Goal: Information Seeking & Learning: Check status

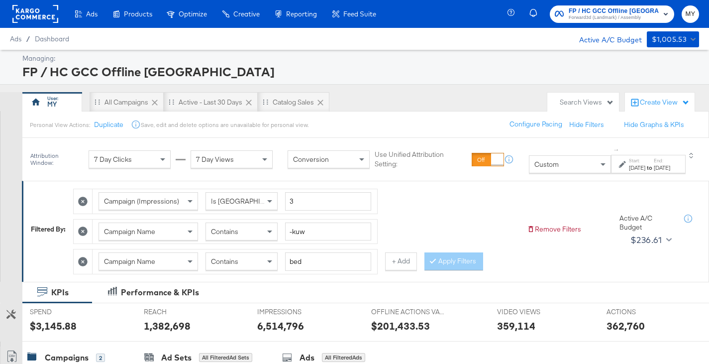
scroll to position [108, 0]
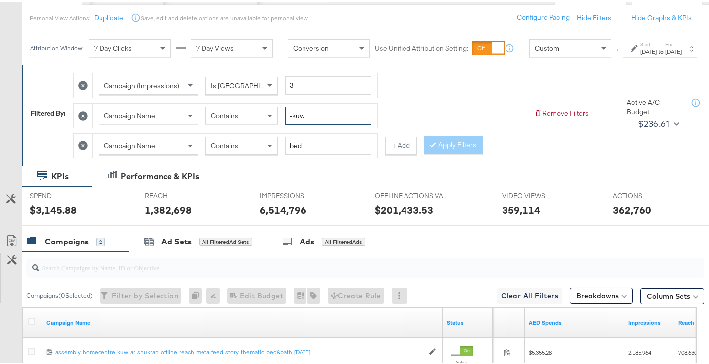
click at [333, 123] on input "-kuw" at bounding box center [328, 113] width 86 height 18
type input "-om"
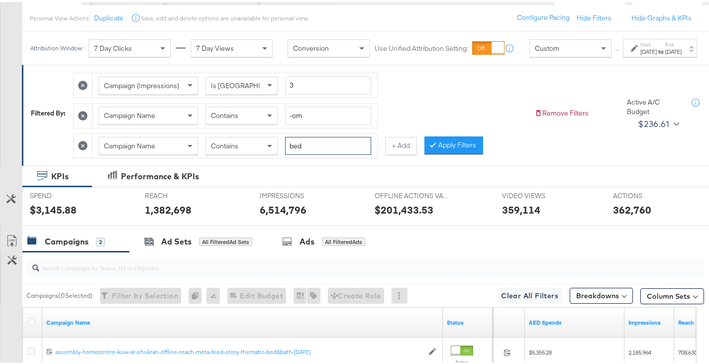
click at [319, 153] on input "bed" at bounding box center [328, 144] width 86 height 18
type input "gr"
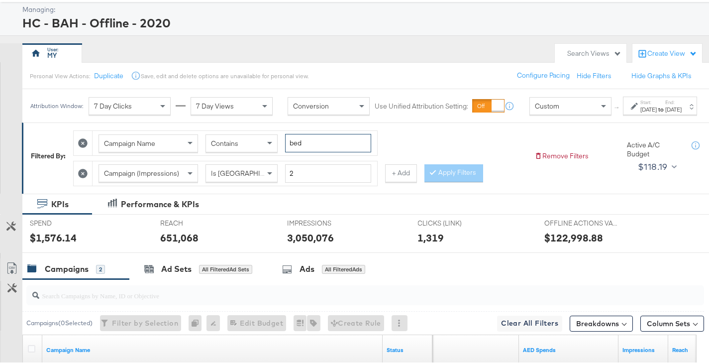
click at [337, 150] on input "bed" at bounding box center [328, 141] width 86 height 18
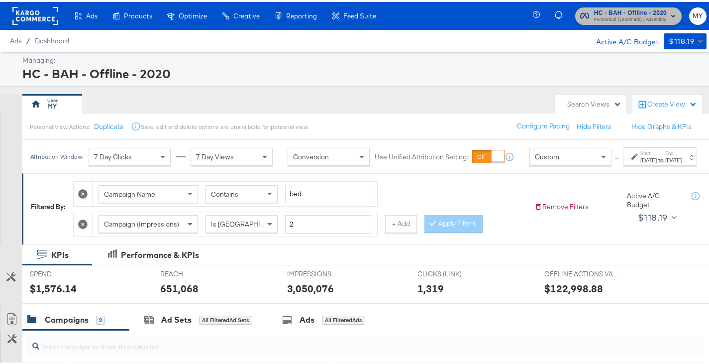
click at [602, 16] on span "Forward3d (Landmark) / Assembly" at bounding box center [630, 18] width 73 height 8
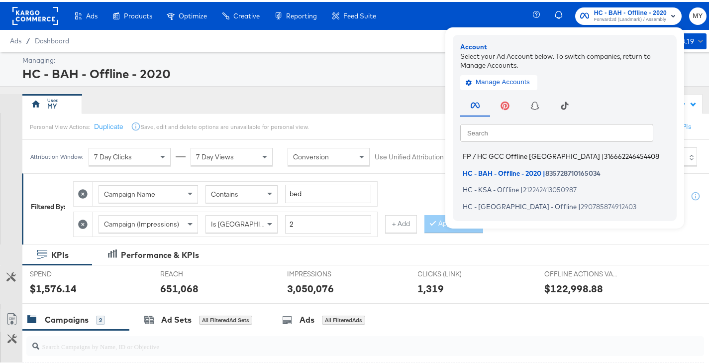
click at [519, 157] on span "FP / HC GCC Offline Dubai" at bounding box center [531, 154] width 137 height 8
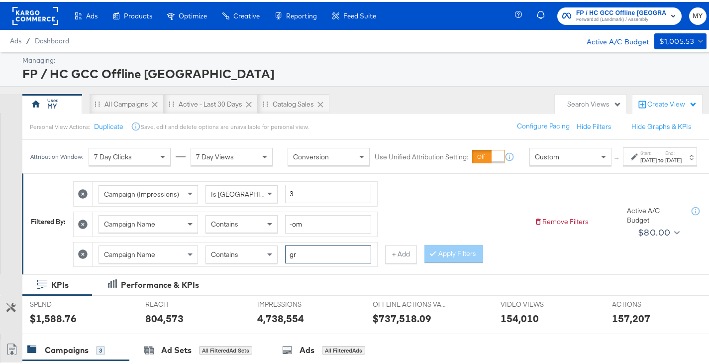
click at [315, 262] on input "gr" at bounding box center [328, 252] width 86 height 18
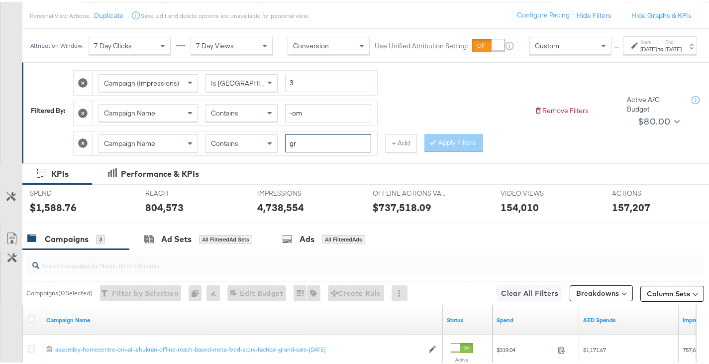
scroll to position [111, 0]
click at [640, 51] on div "[DATE]" at bounding box center [648, 47] width 16 height 8
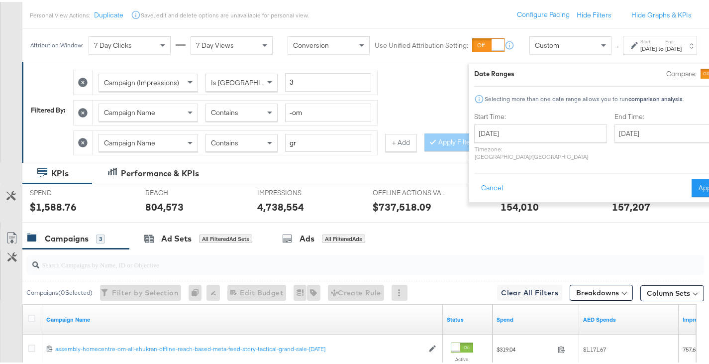
click at [425, 104] on div "Campaign (Impressions) Is Greater Than 3 Campaign Name Contains -om Campaign Na…" at bounding box center [299, 108] width 453 height 91
click at [691, 177] on button "Apply" at bounding box center [706, 186] width 31 height 18
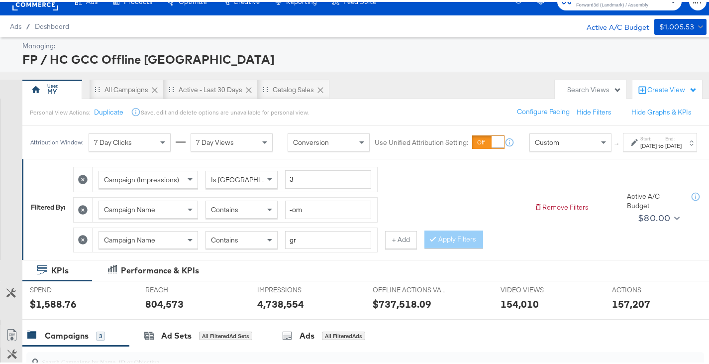
scroll to position [0, 0]
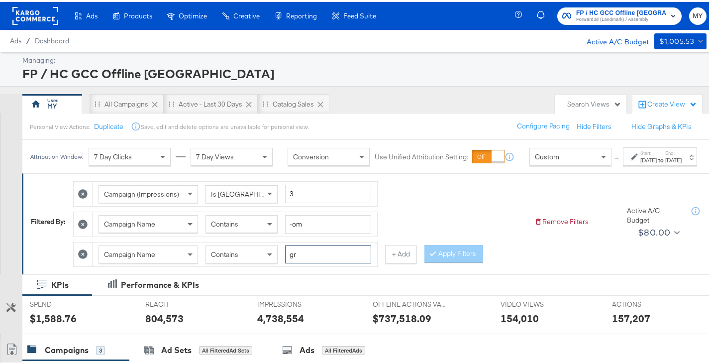
click at [318, 262] on input "gr" at bounding box center [328, 252] width 86 height 18
type input "grand"
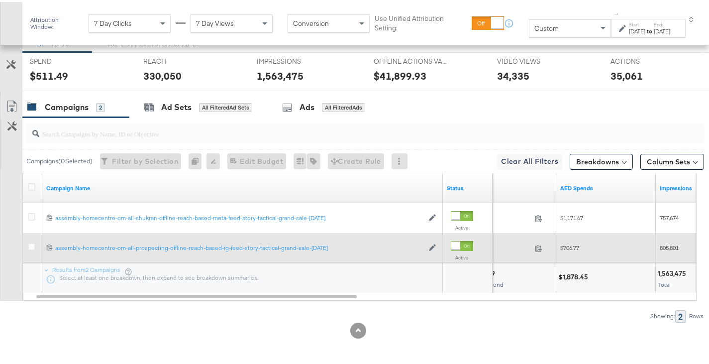
scroll to position [252, 0]
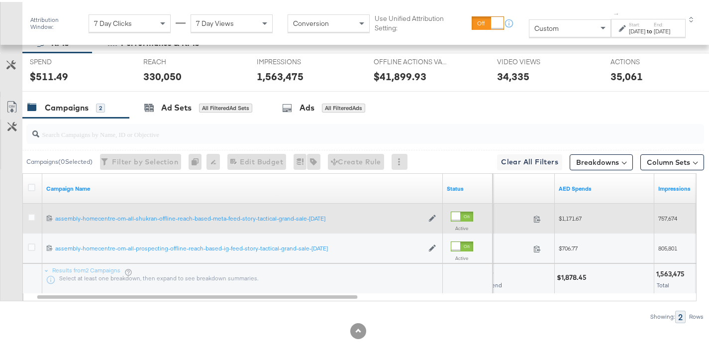
click at [572, 217] on span "$1,171.67" at bounding box center [570, 215] width 23 height 7
copy span "1,171.67"
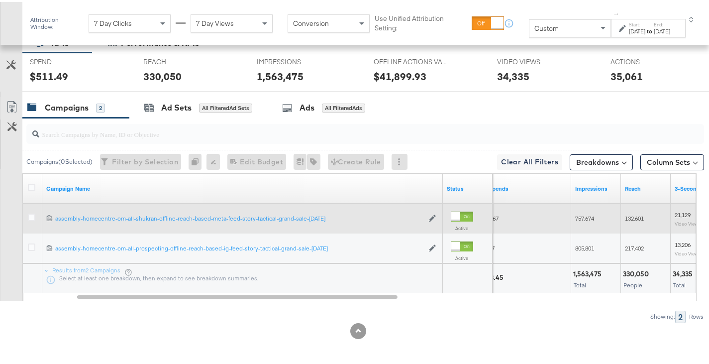
click at [577, 215] on span "757,674" at bounding box center [584, 215] width 19 height 7
copy span "757,674"
click at [633, 213] on span "132,601" at bounding box center [635, 215] width 19 height 7
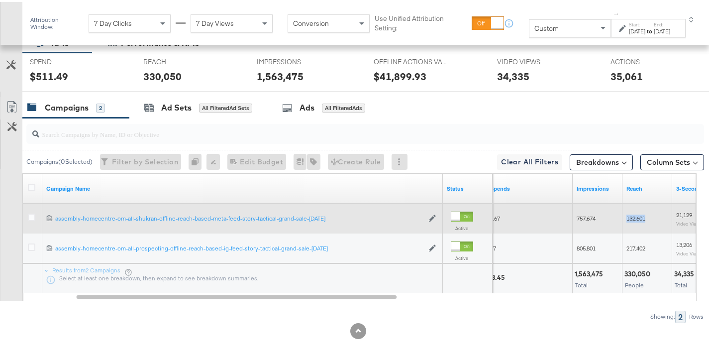
copy span "132,601"
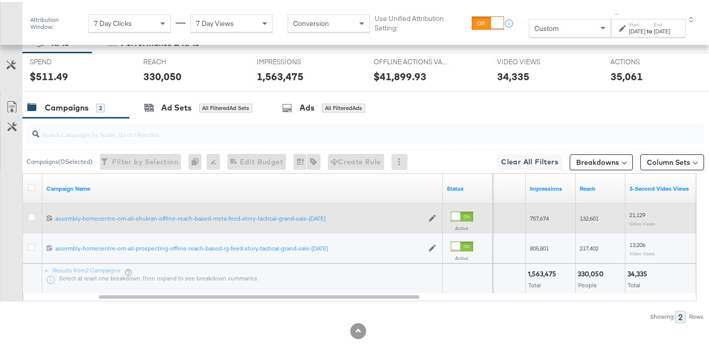
click at [633, 213] on span "21,129" at bounding box center [637, 212] width 16 height 7
copy span "21,129"
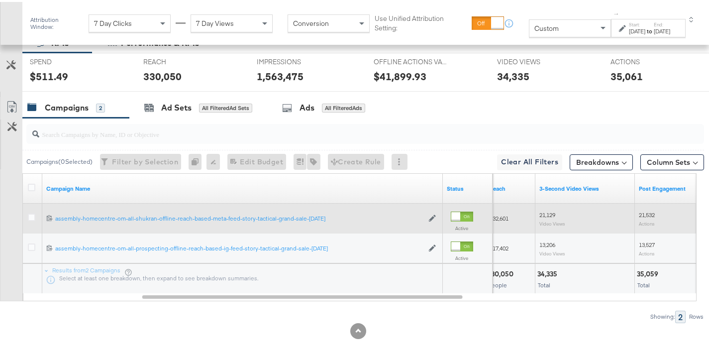
click at [647, 213] on span "21,532" at bounding box center [647, 212] width 16 height 7
copy span "21,532"
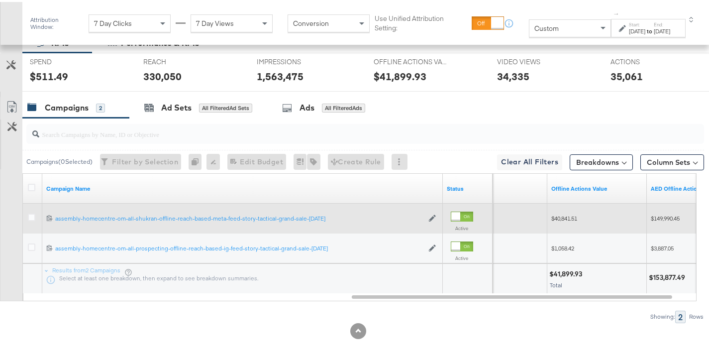
click at [663, 212] on span "$149,990.45" at bounding box center [665, 215] width 29 height 7
copy span "149,990.45"
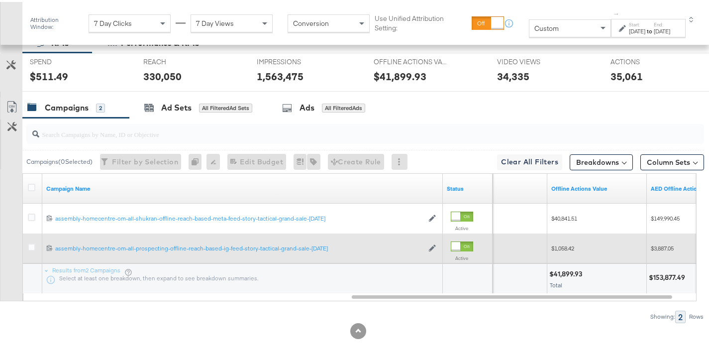
click at [659, 248] on span "$3,887.05" at bounding box center [662, 245] width 23 height 7
copy span "3,887.05"
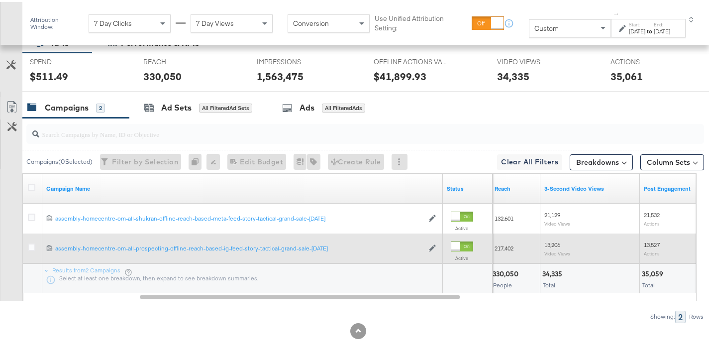
click at [651, 245] on span "13,527" at bounding box center [652, 242] width 16 height 7
copy span "13,527"
click at [560, 243] on span "13,206" at bounding box center [552, 242] width 16 height 7
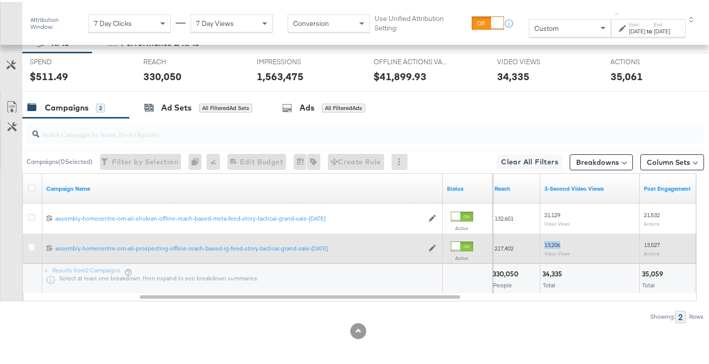
copy span "13,206"
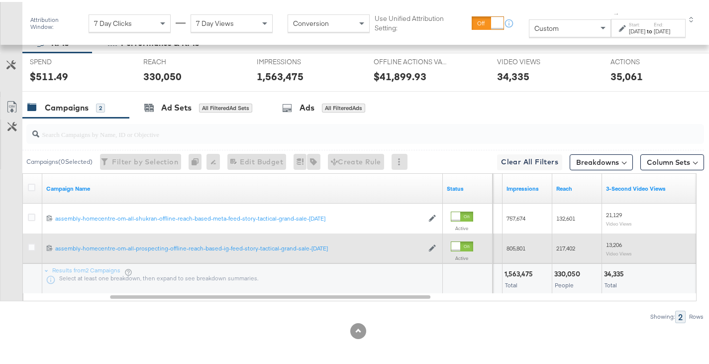
click at [560, 243] on span "217,402" at bounding box center [565, 245] width 19 height 7
copy span "217,402"
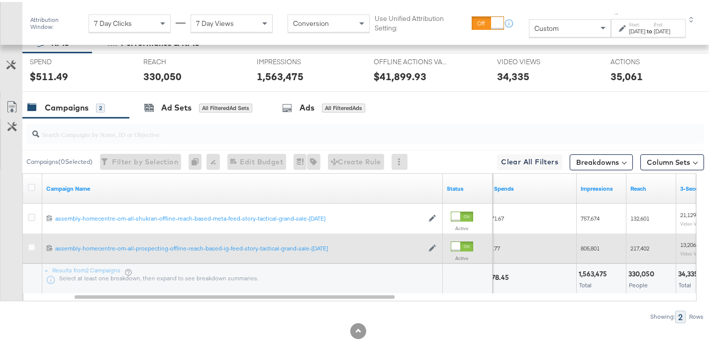
click at [583, 242] on span "805,801" at bounding box center [590, 245] width 19 height 7
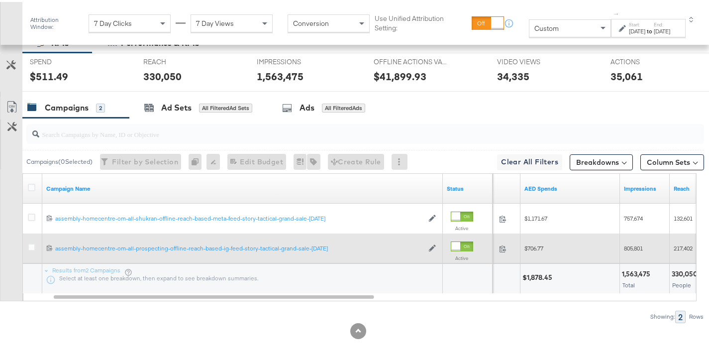
click at [536, 245] on span "$706.77" at bounding box center [533, 245] width 19 height 7
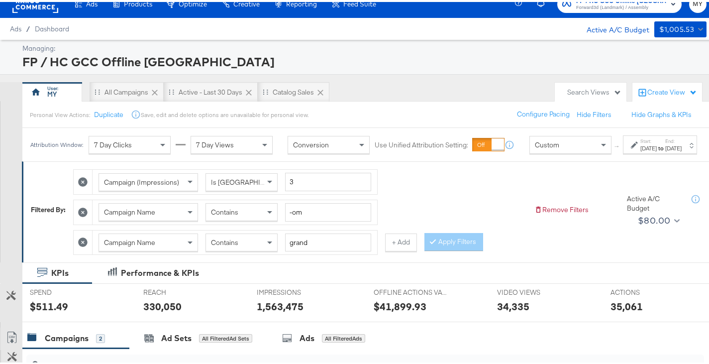
scroll to position [0, 0]
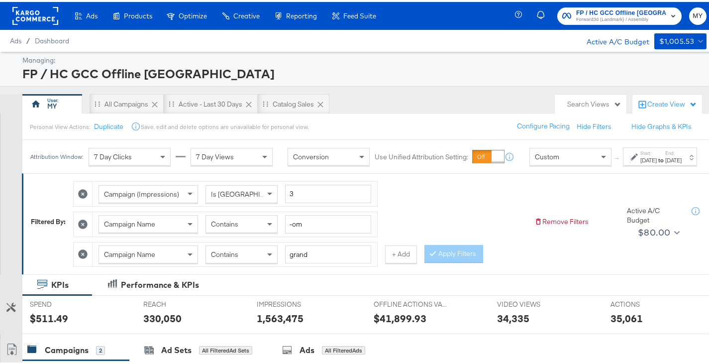
click at [585, 14] on span "Forward3d (Landmark) / Assembly" at bounding box center [621, 18] width 91 height 8
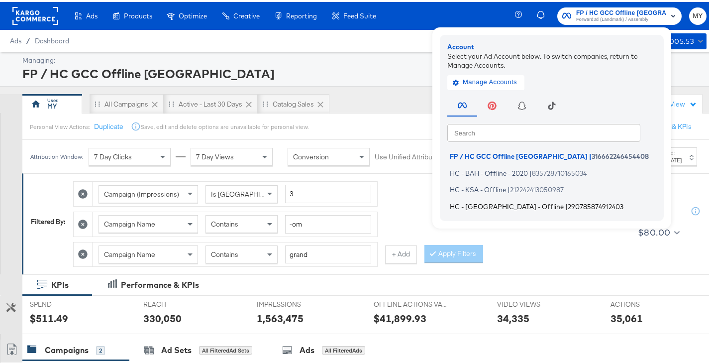
click at [480, 204] on span "HC - [GEOGRAPHIC_DATA] - Offline" at bounding box center [507, 204] width 114 height 8
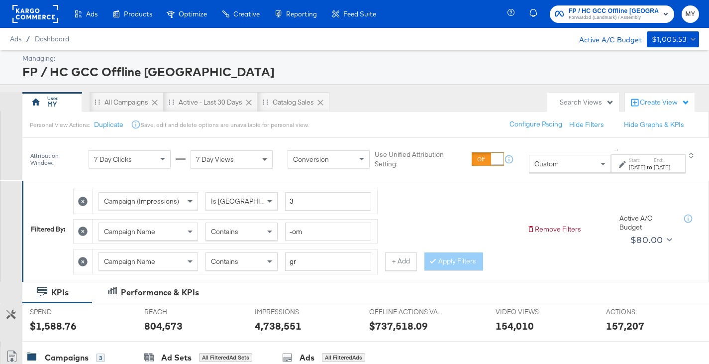
click at [260, 151] on span at bounding box center [266, 159] width 12 height 17
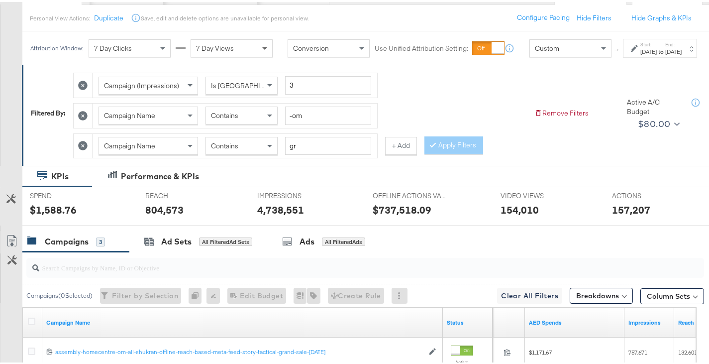
scroll to position [108, 0]
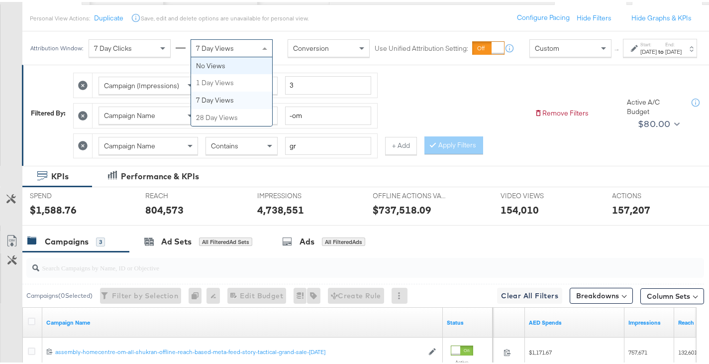
click at [293, 51] on span "Conversion" at bounding box center [311, 46] width 36 height 9
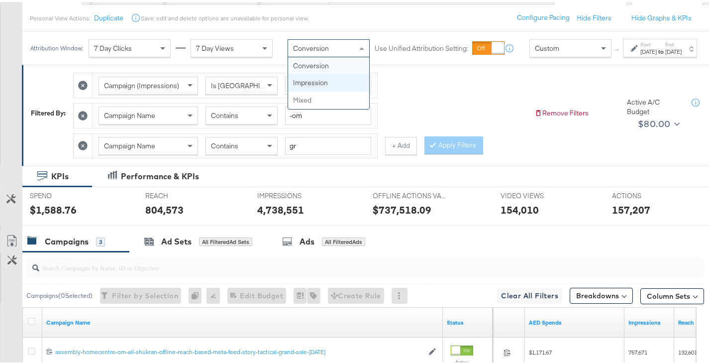
click at [225, 52] on div "7 Day Views" at bounding box center [231, 46] width 81 height 17
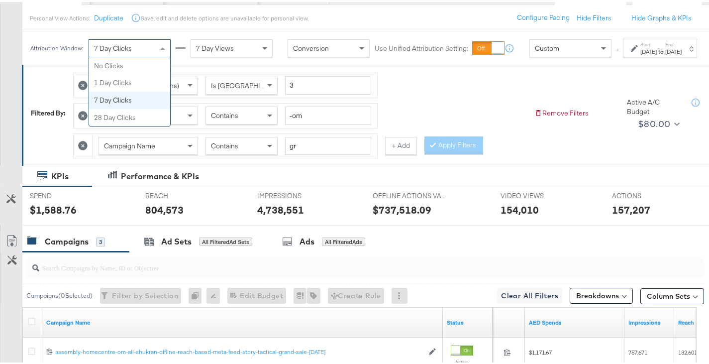
click at [128, 46] on div "7 Day Clicks" at bounding box center [129, 46] width 81 height 17
click at [209, 51] on span "7 Day Views" at bounding box center [215, 46] width 38 height 9
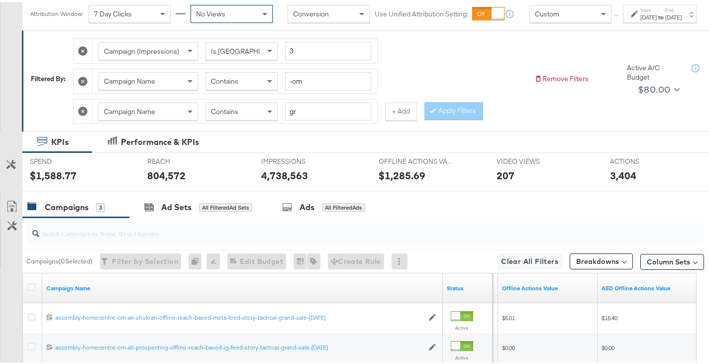
scroll to position [6, 0]
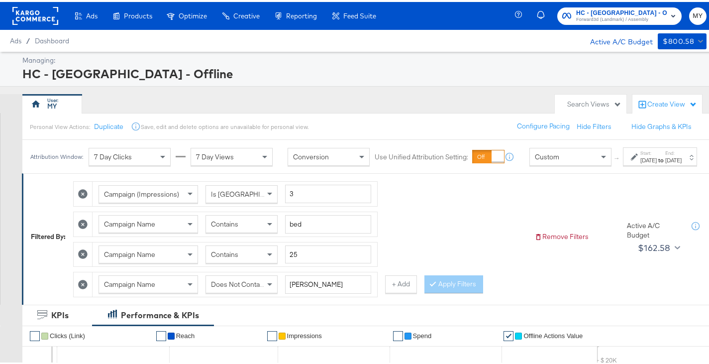
click at [206, 155] on span "7 Day Views" at bounding box center [215, 154] width 38 height 9
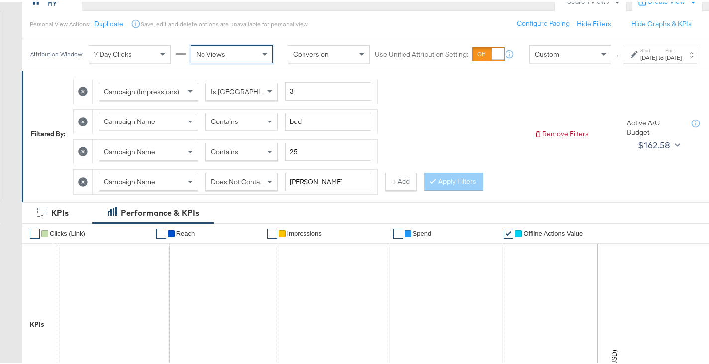
scroll to position [55, 0]
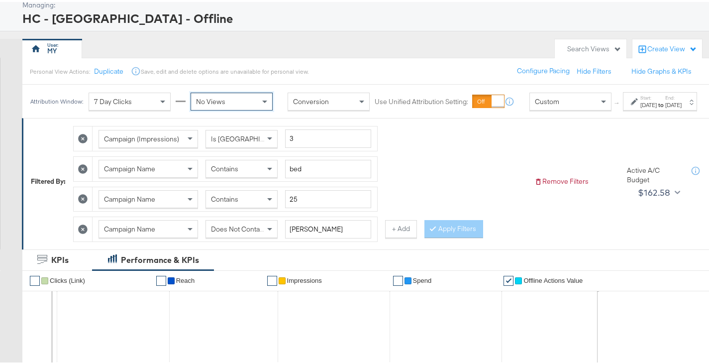
click at [131, 103] on div "7 Day Clicks" at bounding box center [129, 99] width 81 height 17
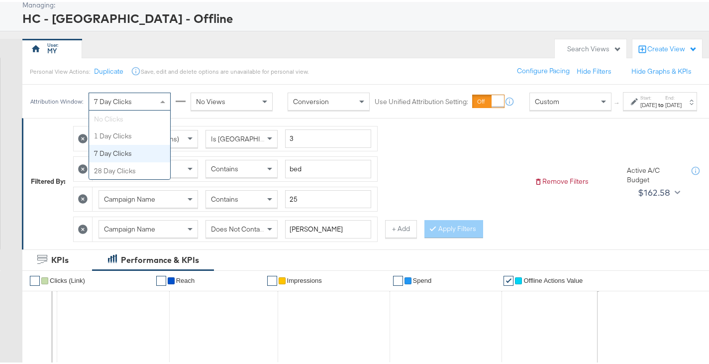
click at [196, 100] on span "No Views" at bounding box center [210, 99] width 29 height 9
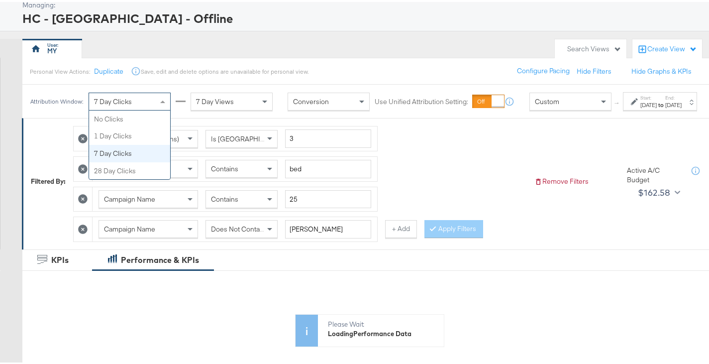
click at [126, 104] on div "7 Day Clicks" at bounding box center [129, 99] width 81 height 17
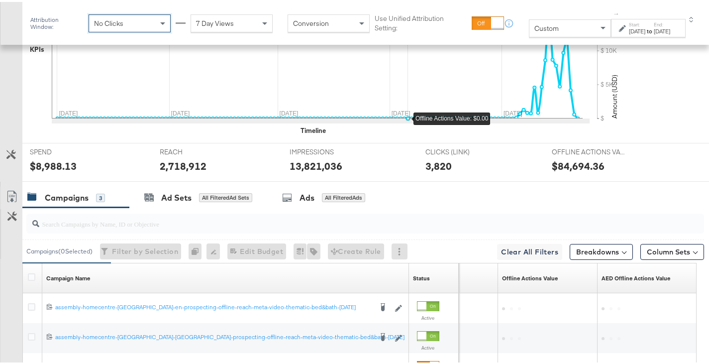
scroll to position [507, 0]
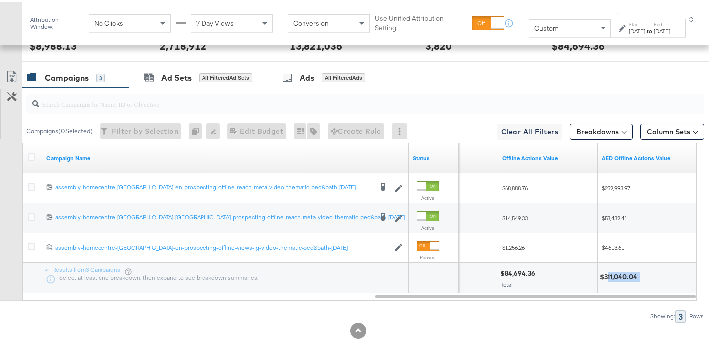
drag, startPoint x: 642, startPoint y: 275, endPoint x: 607, endPoint y: 272, distance: 34.9
click at [607, 272] on div "$311,040.04" at bounding box center [646, 274] width 95 height 9
click at [604, 273] on div "$311,040.04" at bounding box center [619, 274] width 41 height 9
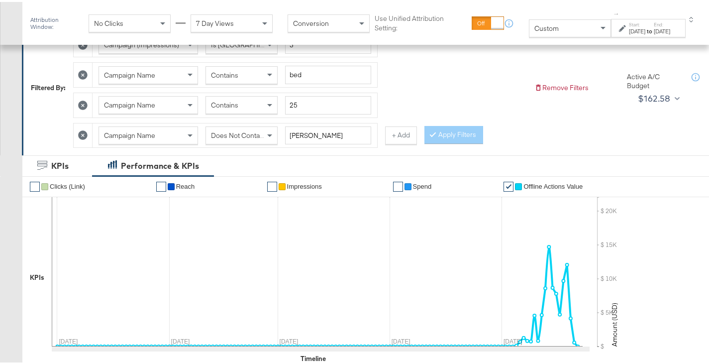
scroll to position [159, 0]
click at [124, 23] on div "No Clicks" at bounding box center [129, 21] width 81 height 17
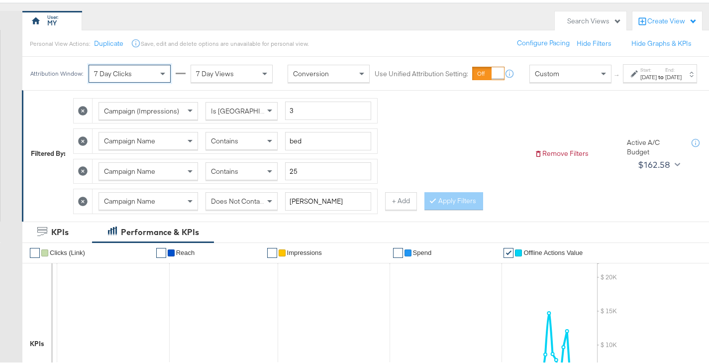
scroll to position [84, 0]
click at [263, 203] on span "Does Not Contain" at bounding box center [238, 198] width 54 height 9
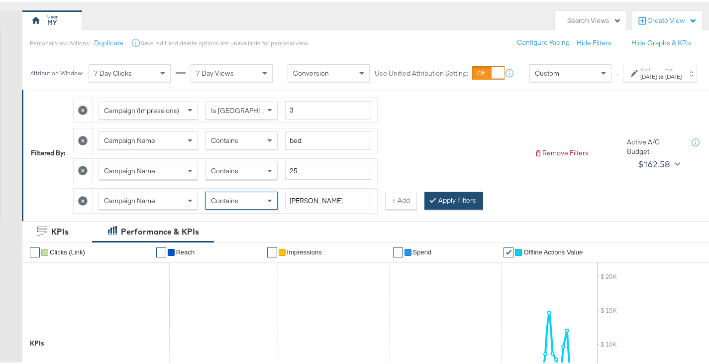
click at [444, 205] on button "Apply Filters" at bounding box center [453, 199] width 59 height 18
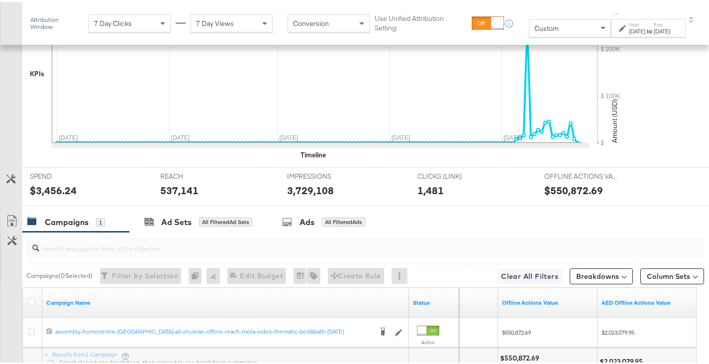
scroll to position [447, 0]
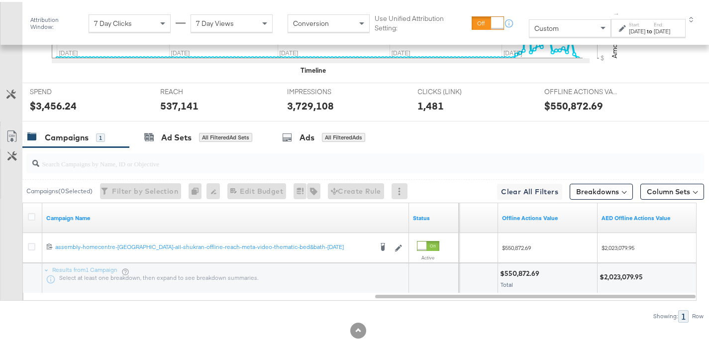
click at [621, 276] on div "$2,023,079.95" at bounding box center [622, 274] width 46 height 9
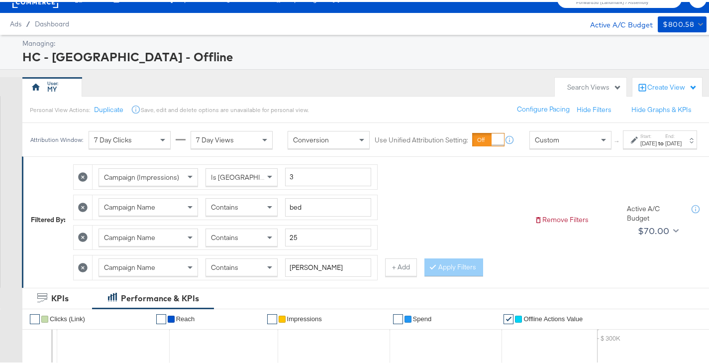
scroll to position [0, 0]
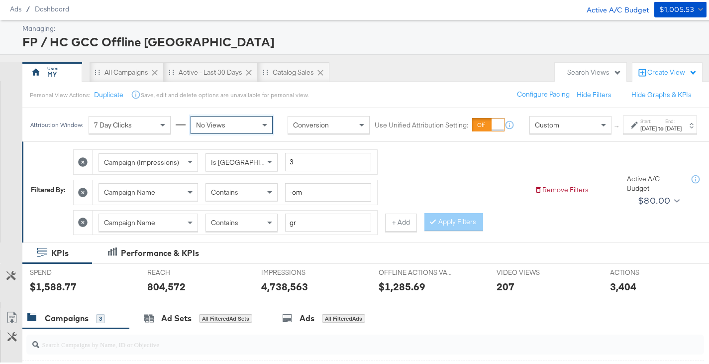
scroll to position [28, 0]
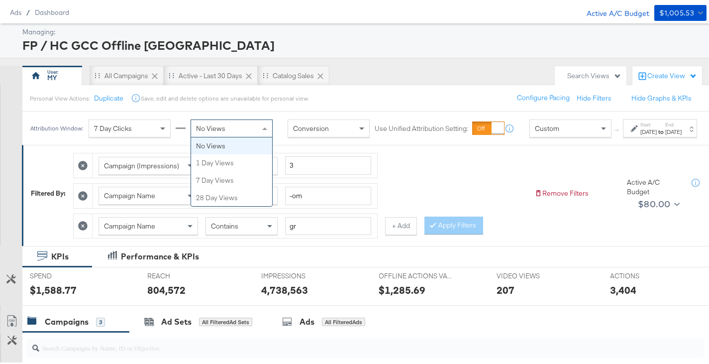
click at [260, 133] on span at bounding box center [266, 126] width 12 height 17
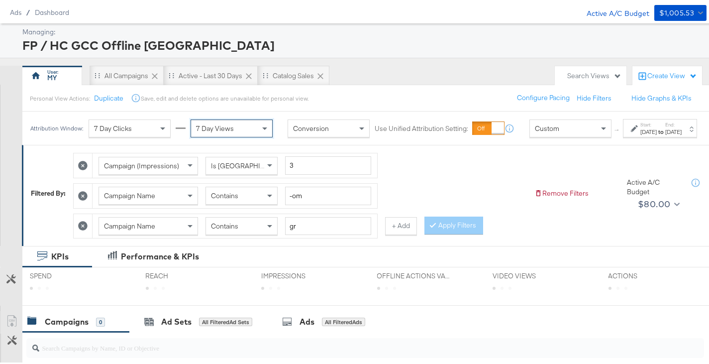
scroll to position [0, 0]
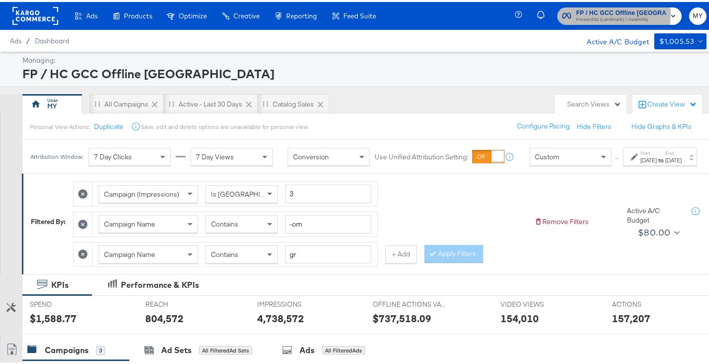
click at [595, 12] on span "FP / HC GCC Offline [GEOGRAPHIC_DATA]" at bounding box center [621, 11] width 91 height 10
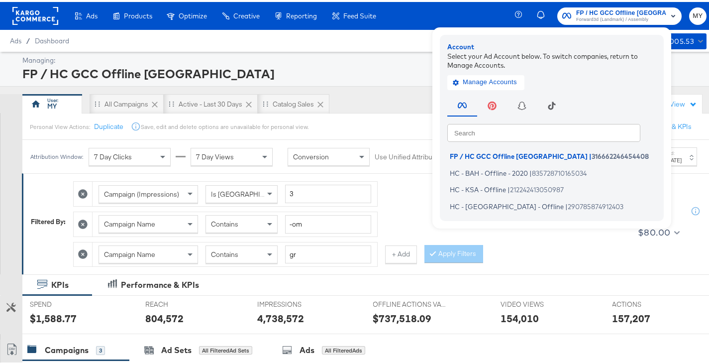
click at [418, 120] on div "Personal View Actions: Duplicate Save, edit and delete options are unavailable …" at bounding box center [369, 124] width 694 height 27
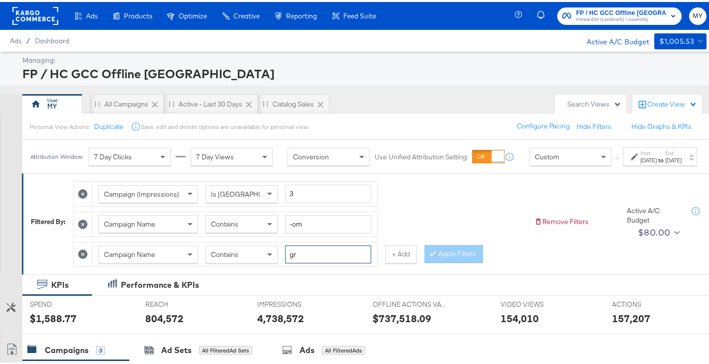
click at [318, 262] on input "gr" at bounding box center [328, 252] width 86 height 18
click at [297, 262] on input "gr" at bounding box center [328, 252] width 86 height 18
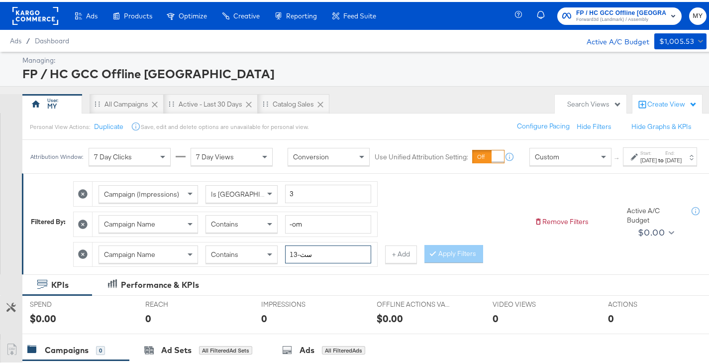
drag, startPoint x: 301, startPoint y: 262, endPoint x: 325, endPoint y: 262, distance: 23.9
click at [325, 262] on input "13-سث" at bounding box center [328, 252] width 86 height 18
type input "13-sep"
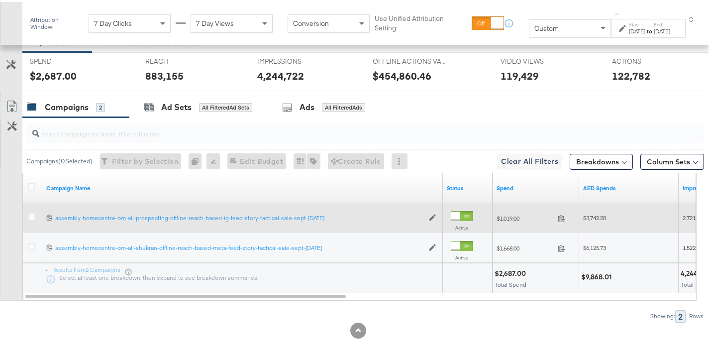
click at [597, 212] on span "$3,742.28" at bounding box center [594, 215] width 23 height 7
copy span "3,742.28"
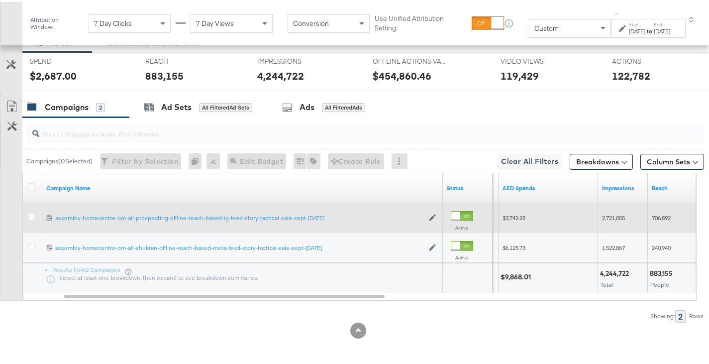
click at [623, 215] on span "2,721,855" at bounding box center [613, 215] width 23 height 7
copy span "2,721,855"
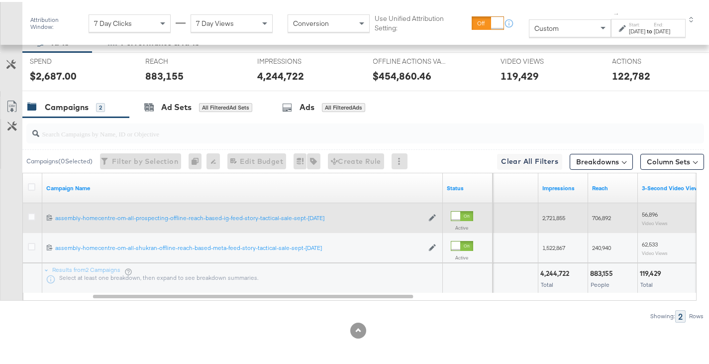
click at [599, 215] on span "706,892" at bounding box center [601, 215] width 19 height 7
copy span "706,892"
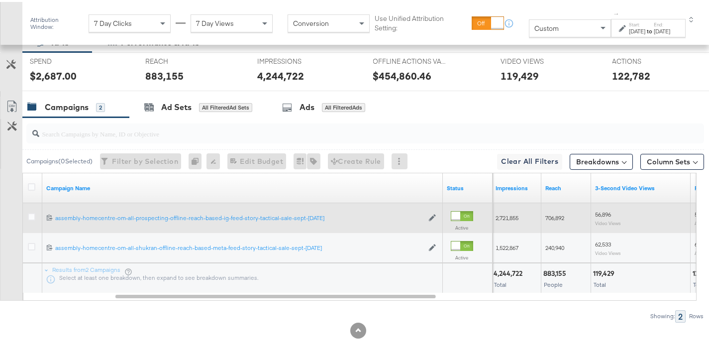
click at [596, 215] on span "56,896" at bounding box center [603, 211] width 16 height 7
copy span "56,896"
click at [597, 207] on div "58,672 Actions" at bounding box center [642, 215] width 99 height 23
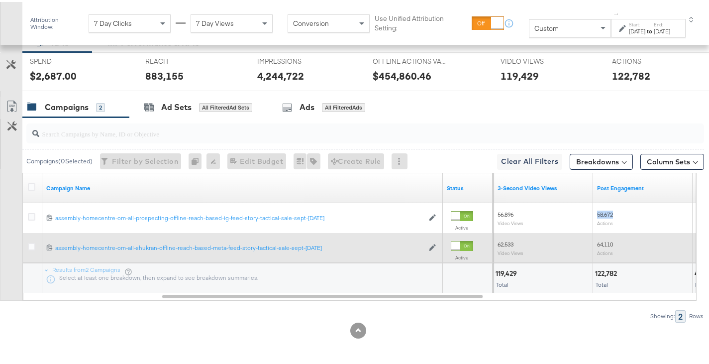
copy span "58,672"
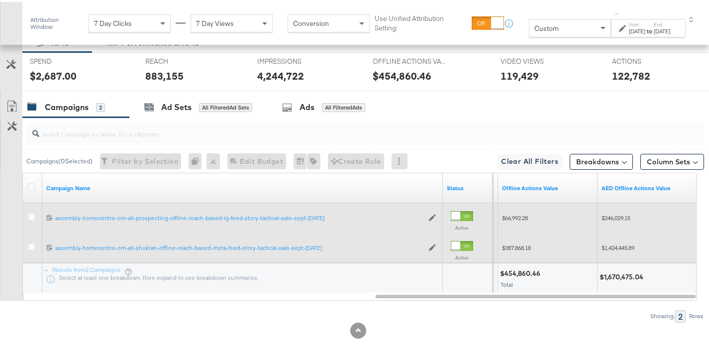
click at [612, 219] on span "$246,029.15" at bounding box center [615, 215] width 29 height 7
copy span "246,029.15"
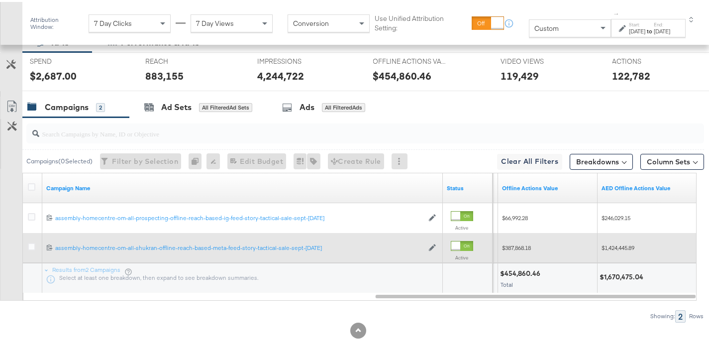
click at [620, 250] on div "$1,424,445.89" at bounding box center [647, 246] width 92 height 8
copy span "1,424,445.89"
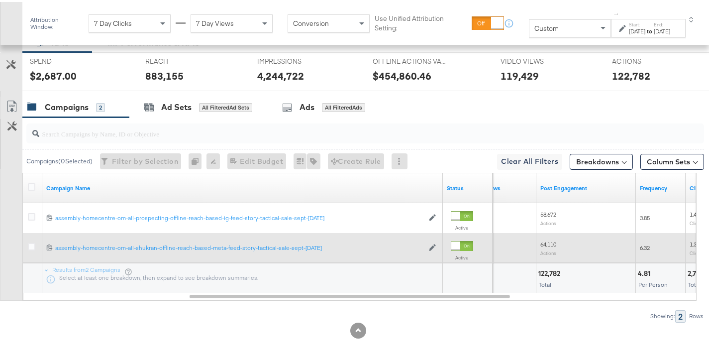
click at [551, 241] on span "64,110" at bounding box center [548, 241] width 16 height 7
copy span "64,110"
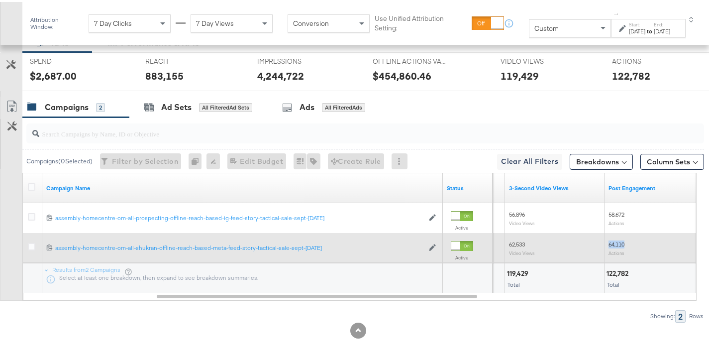
click at [521, 242] on span "62,533" at bounding box center [517, 241] width 16 height 7
copy span "62,533"
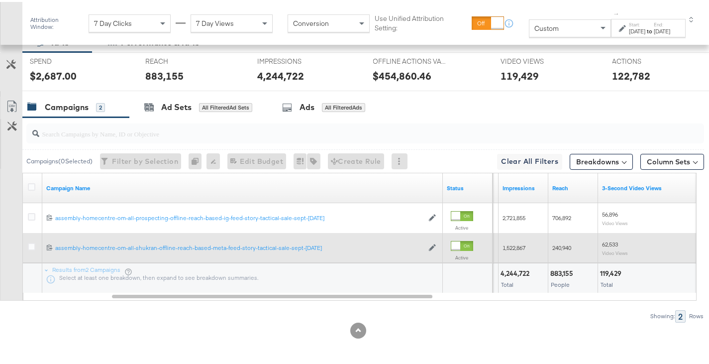
click at [553, 243] on span "240,940" at bounding box center [561, 245] width 19 height 7
copy span "240,940"
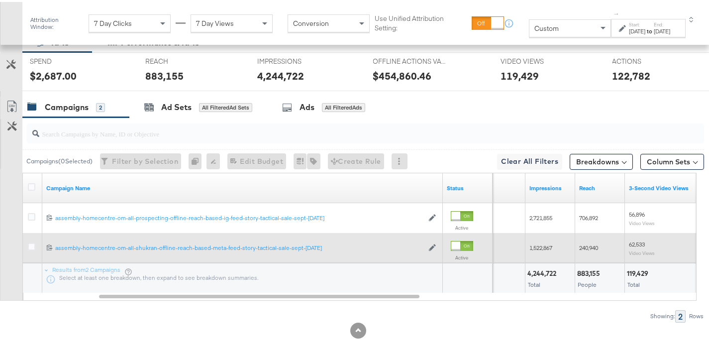
click at [552, 243] on span "1,522,867" at bounding box center [540, 245] width 23 height 7
click at [544, 245] on span "1,522,867" at bounding box center [540, 245] width 23 height 7
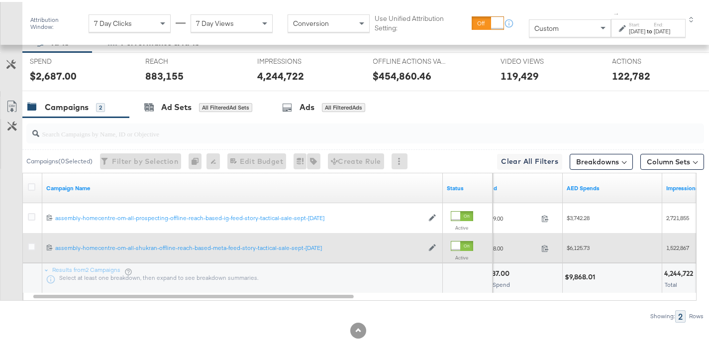
click at [579, 241] on div "$6,125.73" at bounding box center [612, 246] width 99 height 16
